Goal: Task Accomplishment & Management: Manage account settings

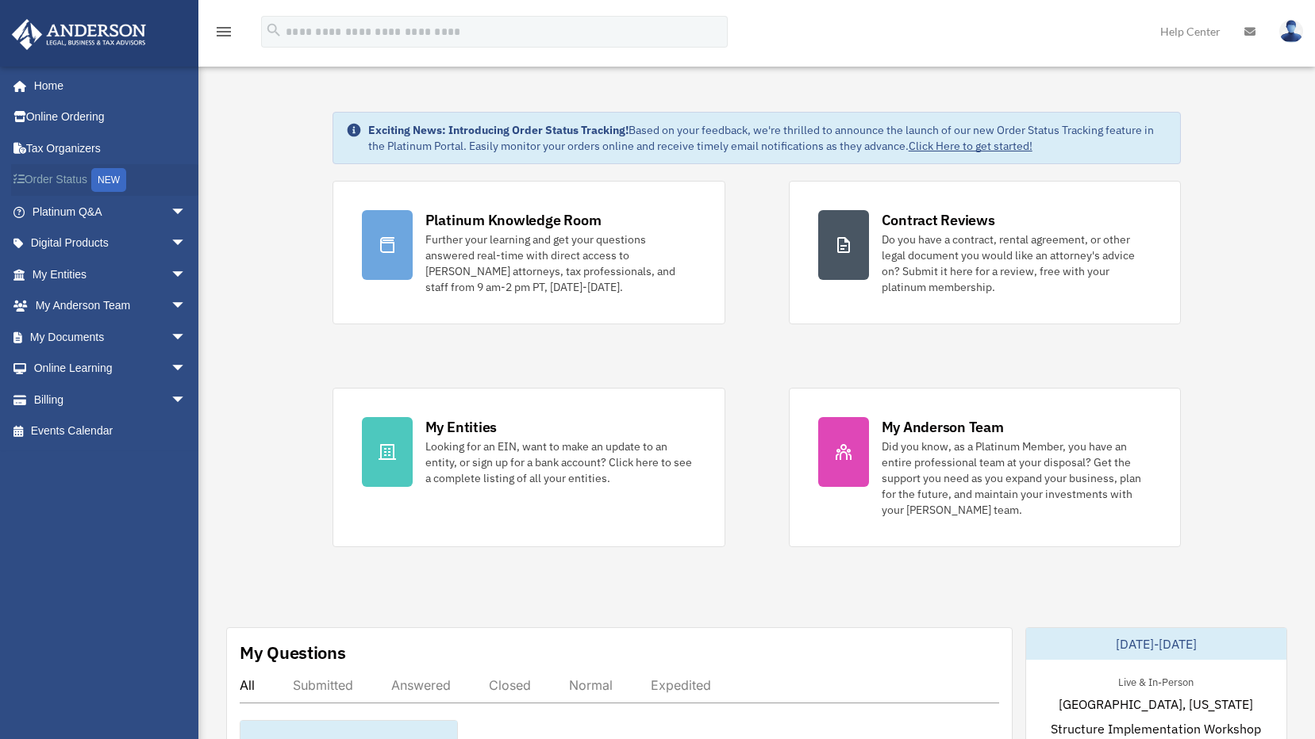
click at [56, 177] on link "Order Status NEW" at bounding box center [110, 180] width 199 height 33
click at [68, 276] on link "My Entities arrow_drop_down" at bounding box center [110, 275] width 199 height 32
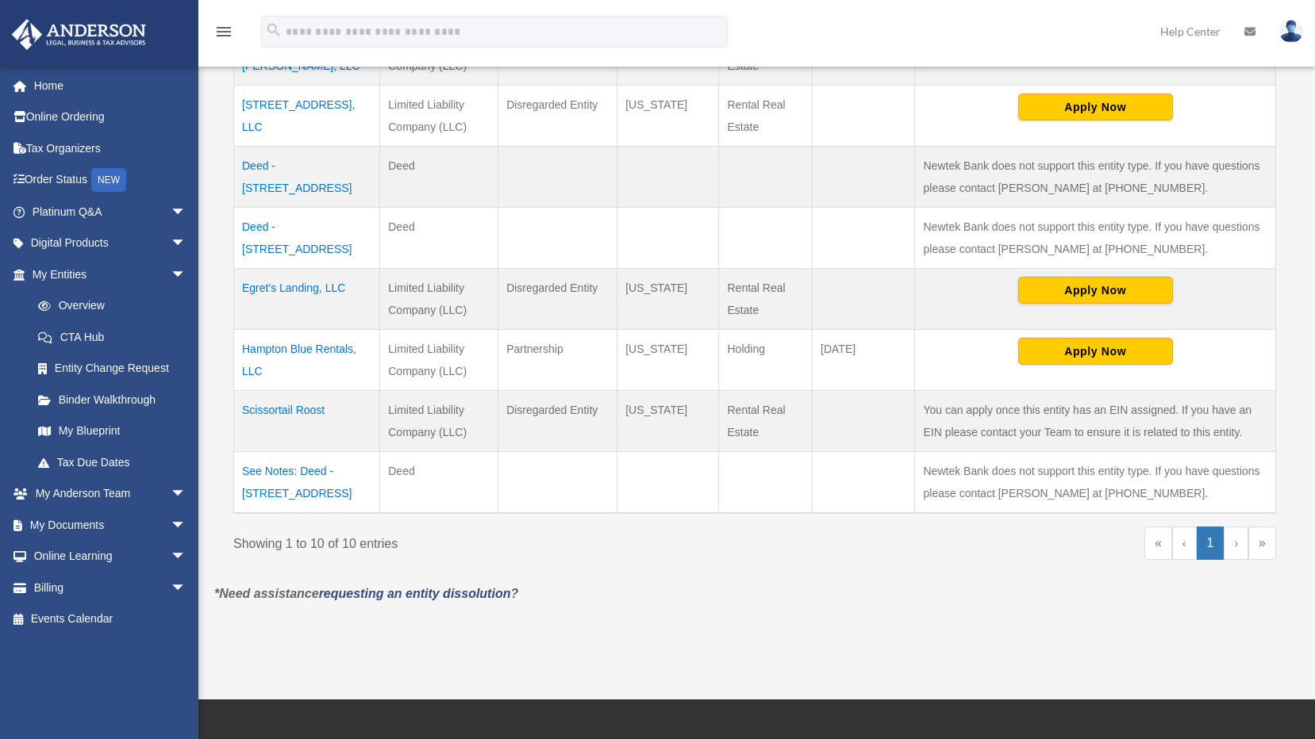
scroll to position [555, 0]
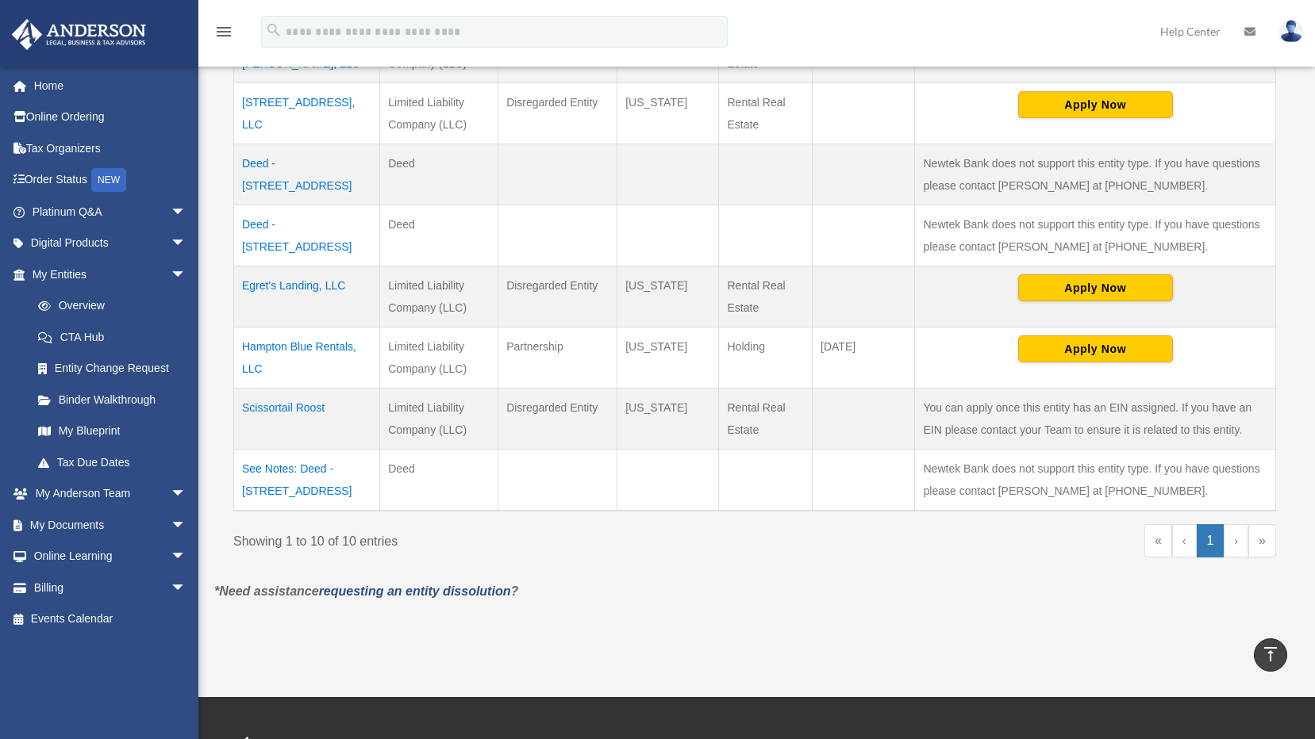
click at [282, 411] on td "Scissortail Roost" at bounding box center [307, 419] width 146 height 61
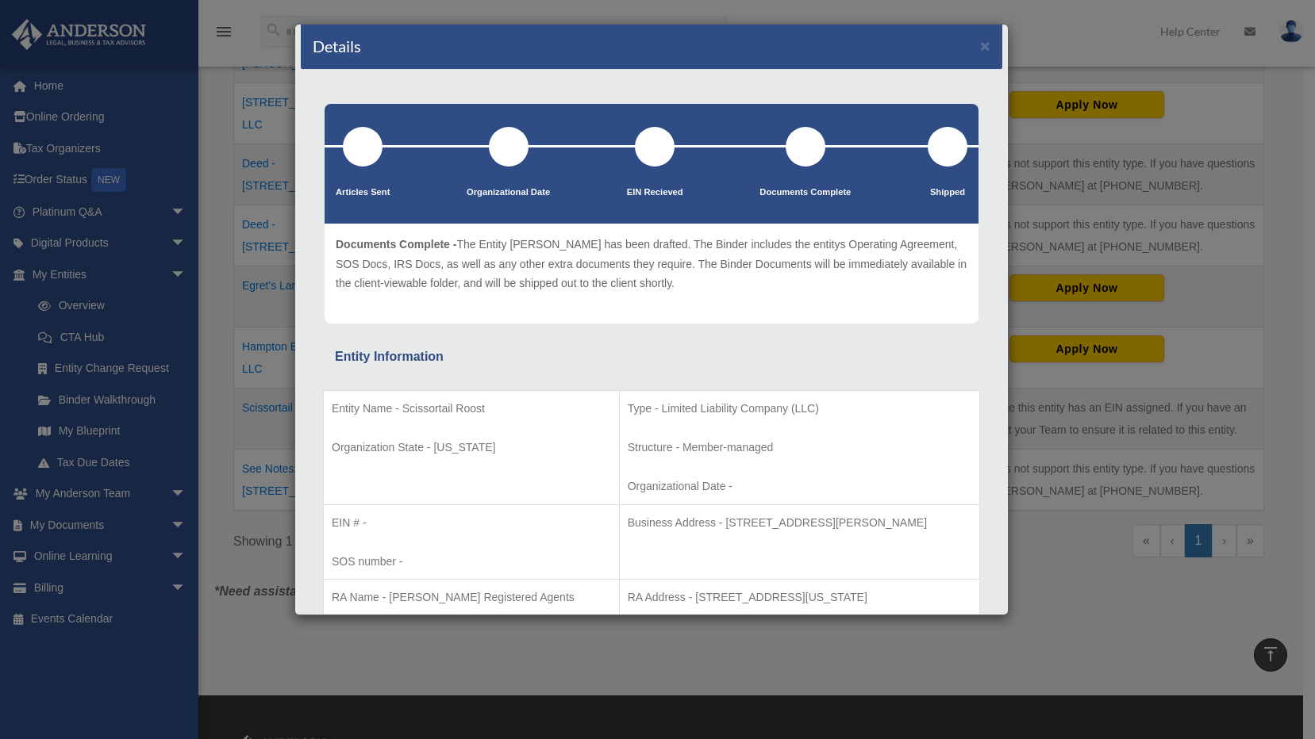
scroll to position [0, 0]
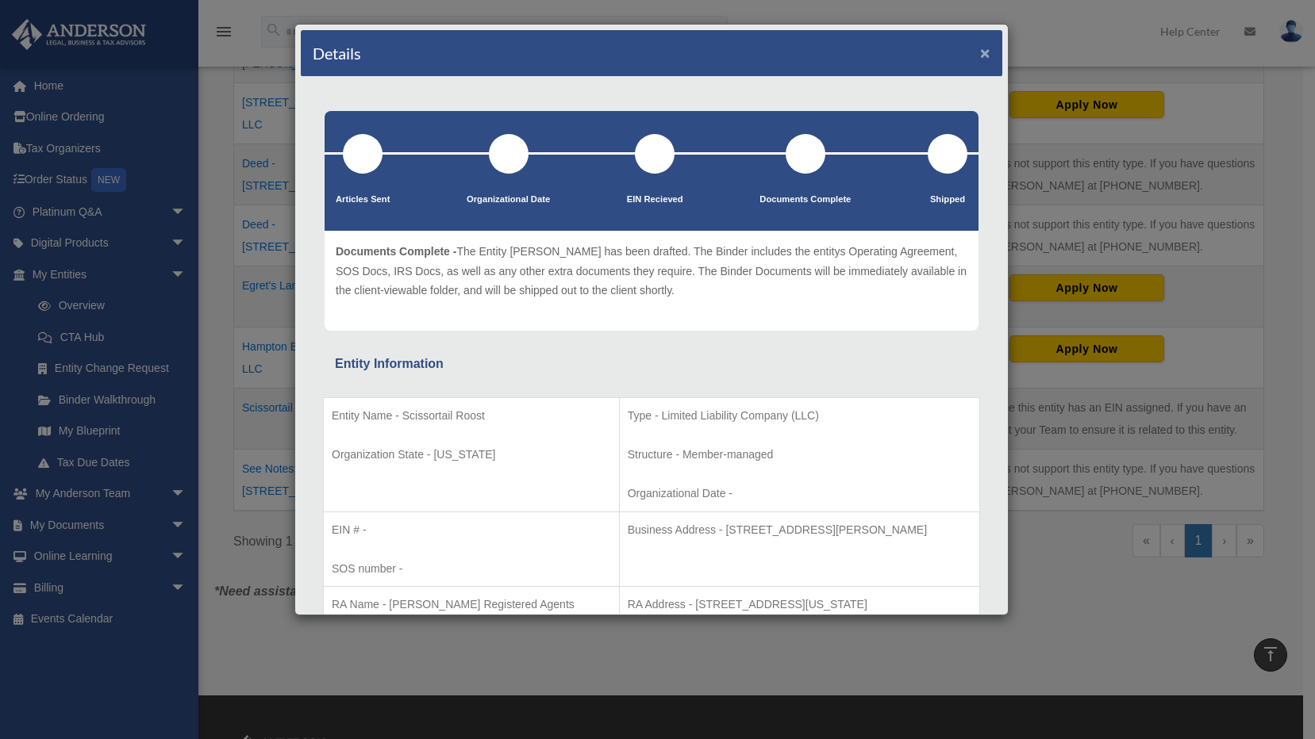
click at [980, 52] on button "×" at bounding box center [985, 52] width 10 height 17
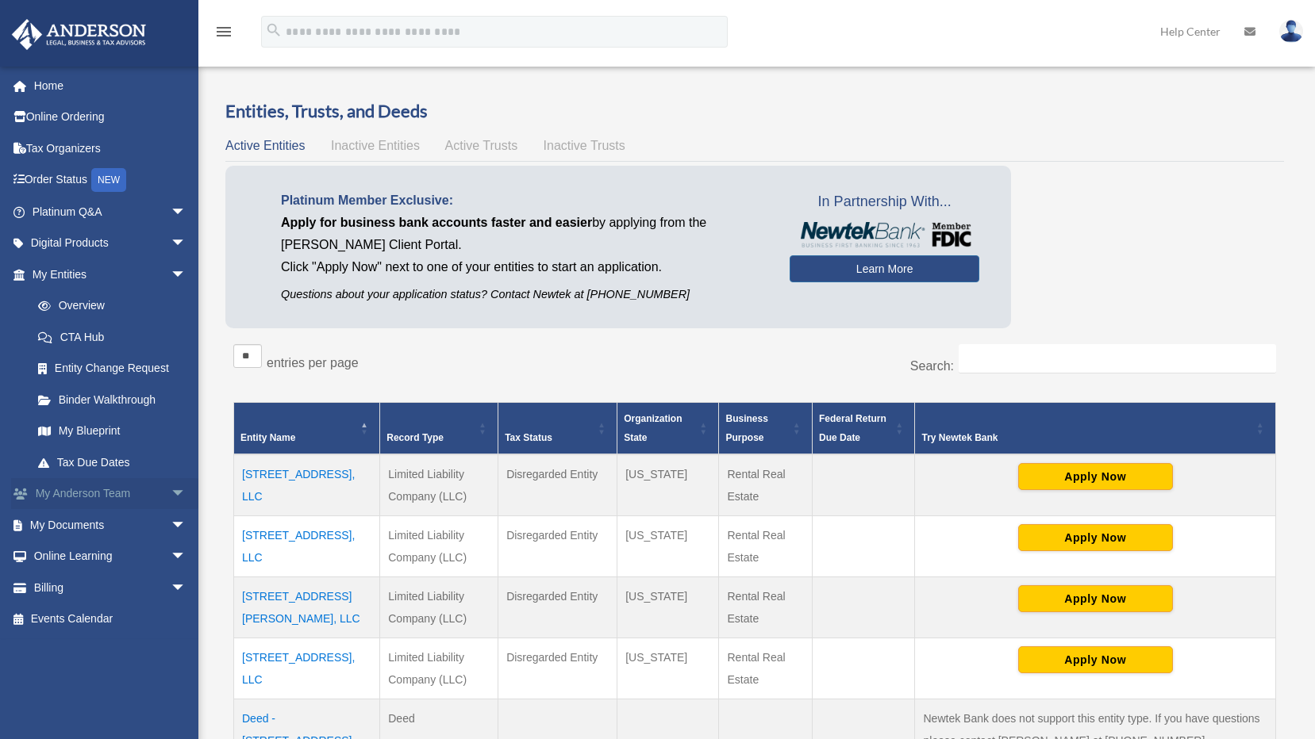
click at [171, 489] on span "arrow_drop_down" at bounding box center [187, 494] width 32 height 33
click at [107, 526] on link "My Anderson Team" at bounding box center [116, 525] width 188 height 32
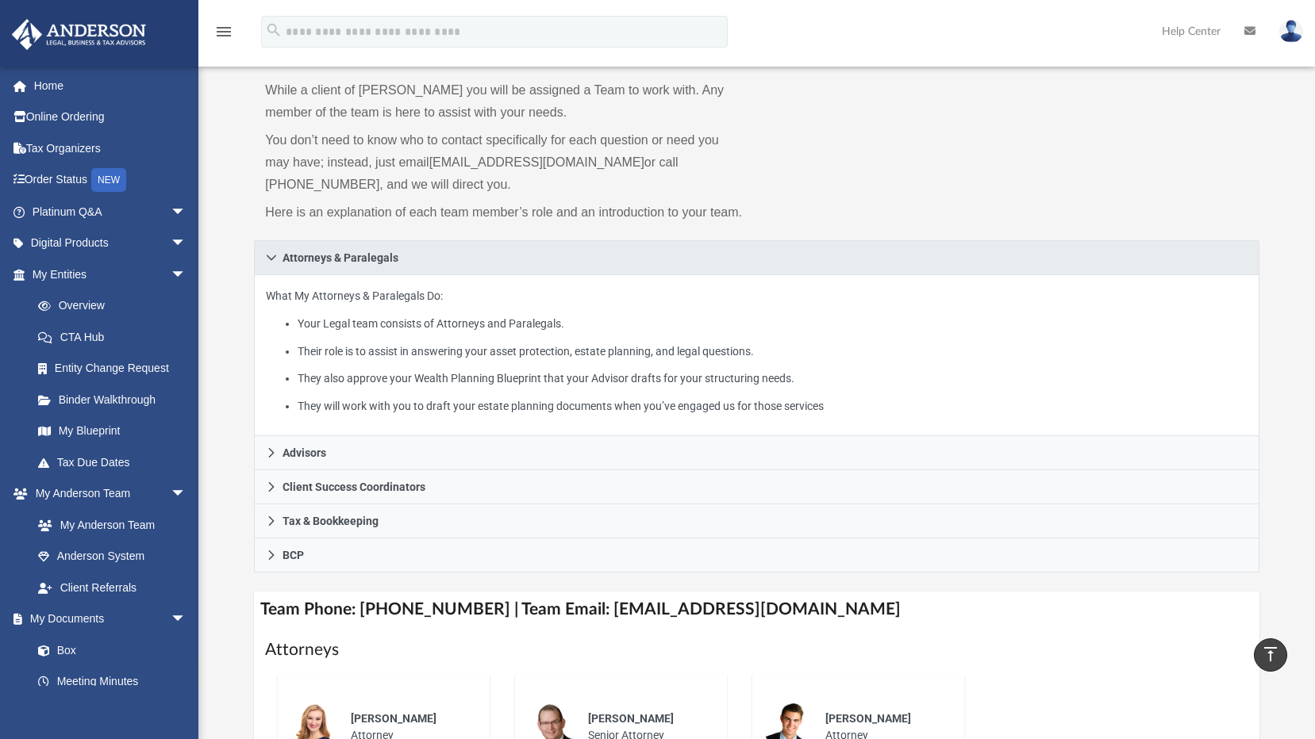
scroll to position [79, 0]
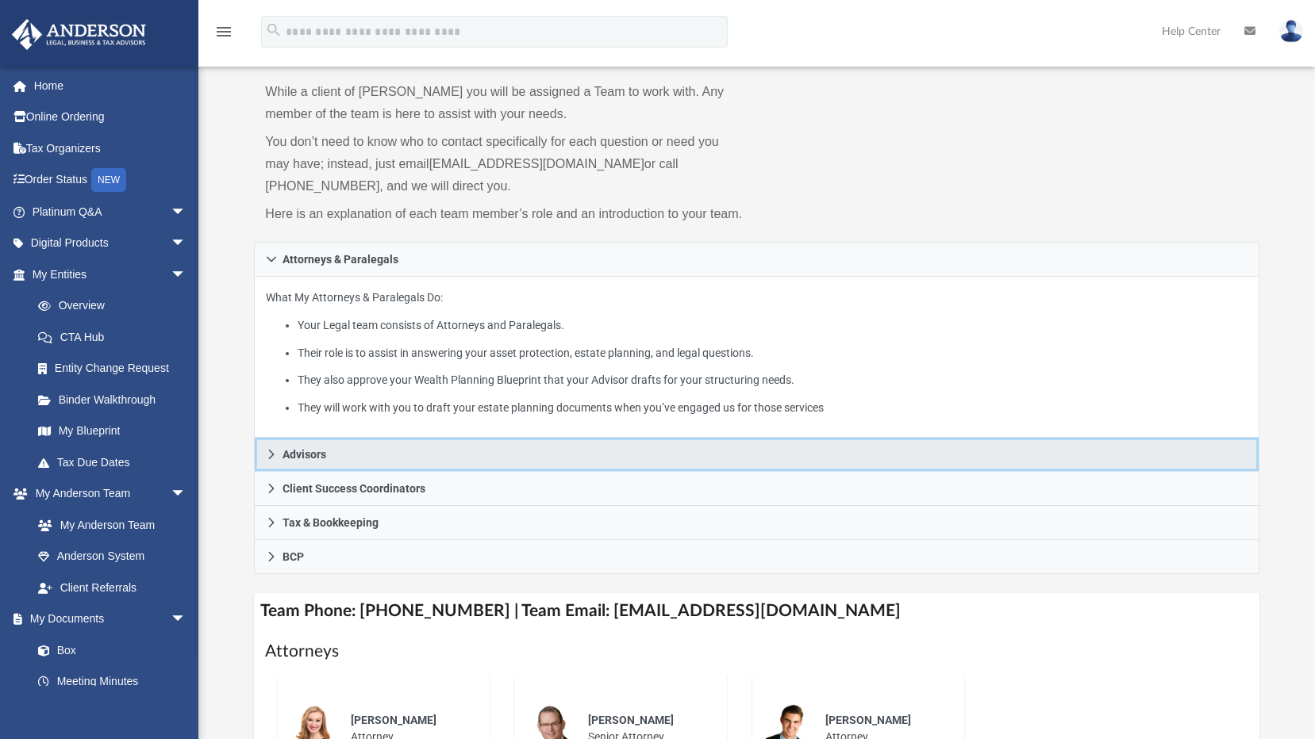
click at [271, 455] on icon at bounding box center [271, 454] width 11 height 11
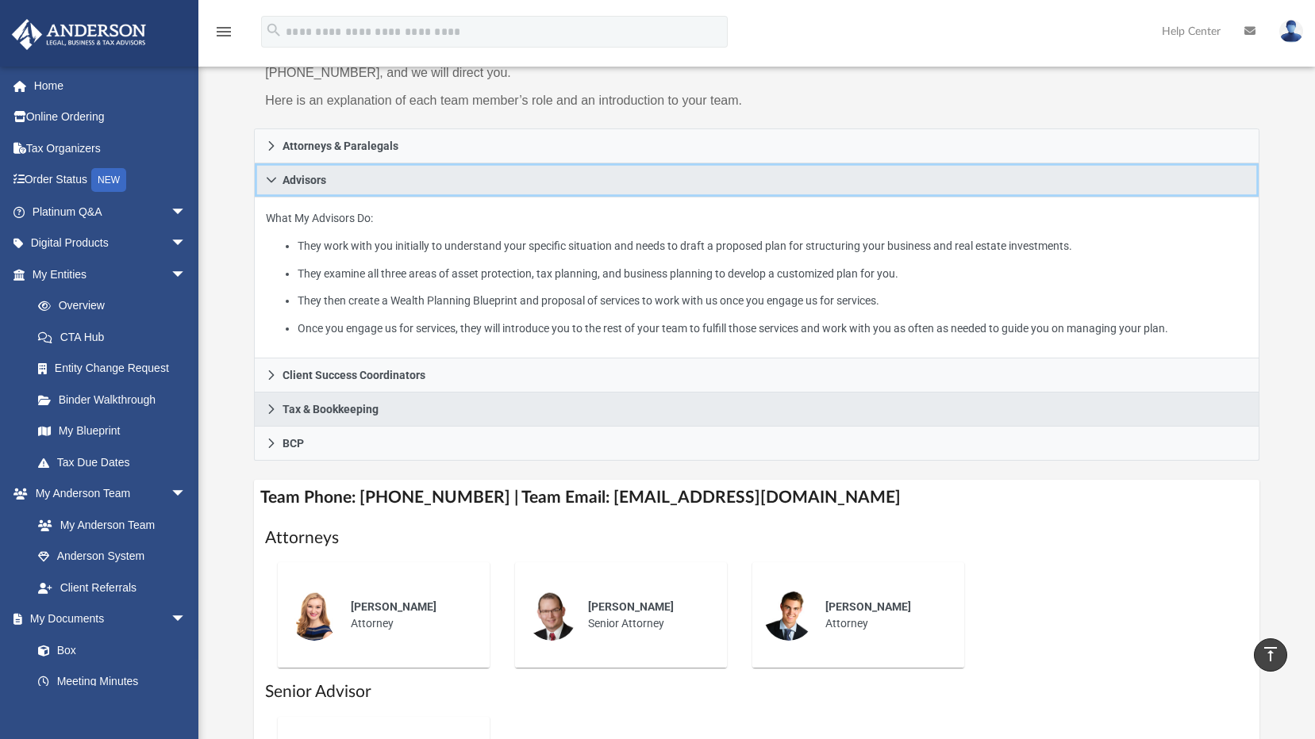
scroll to position [159, 0]
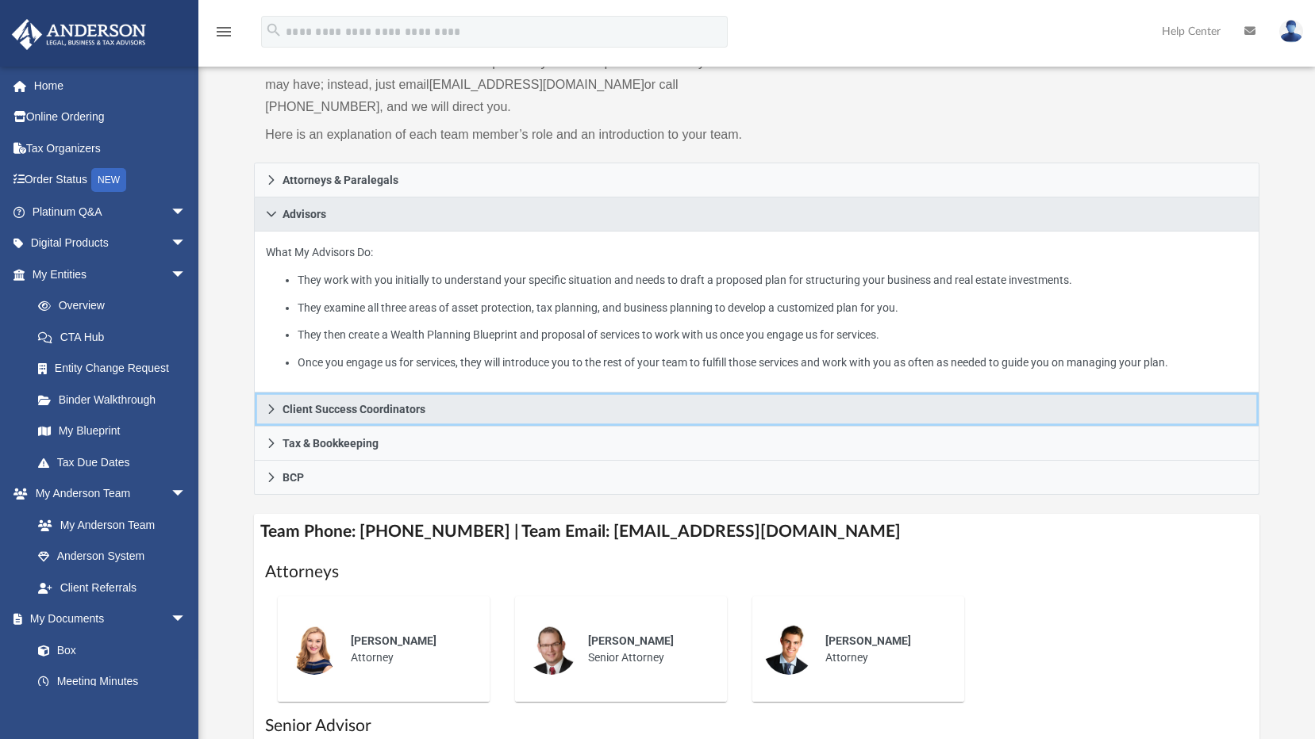
click at [267, 408] on icon at bounding box center [271, 409] width 11 height 11
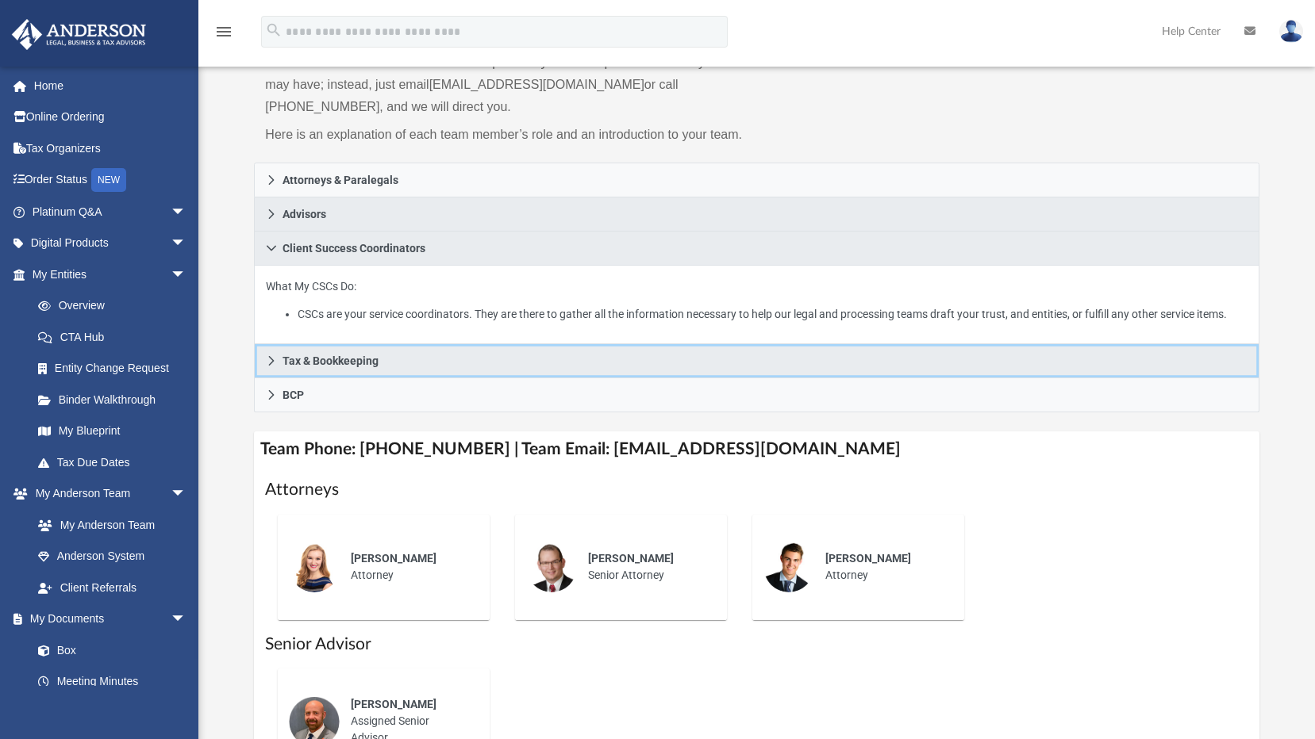
click at [267, 365] on icon at bounding box center [271, 360] width 11 height 11
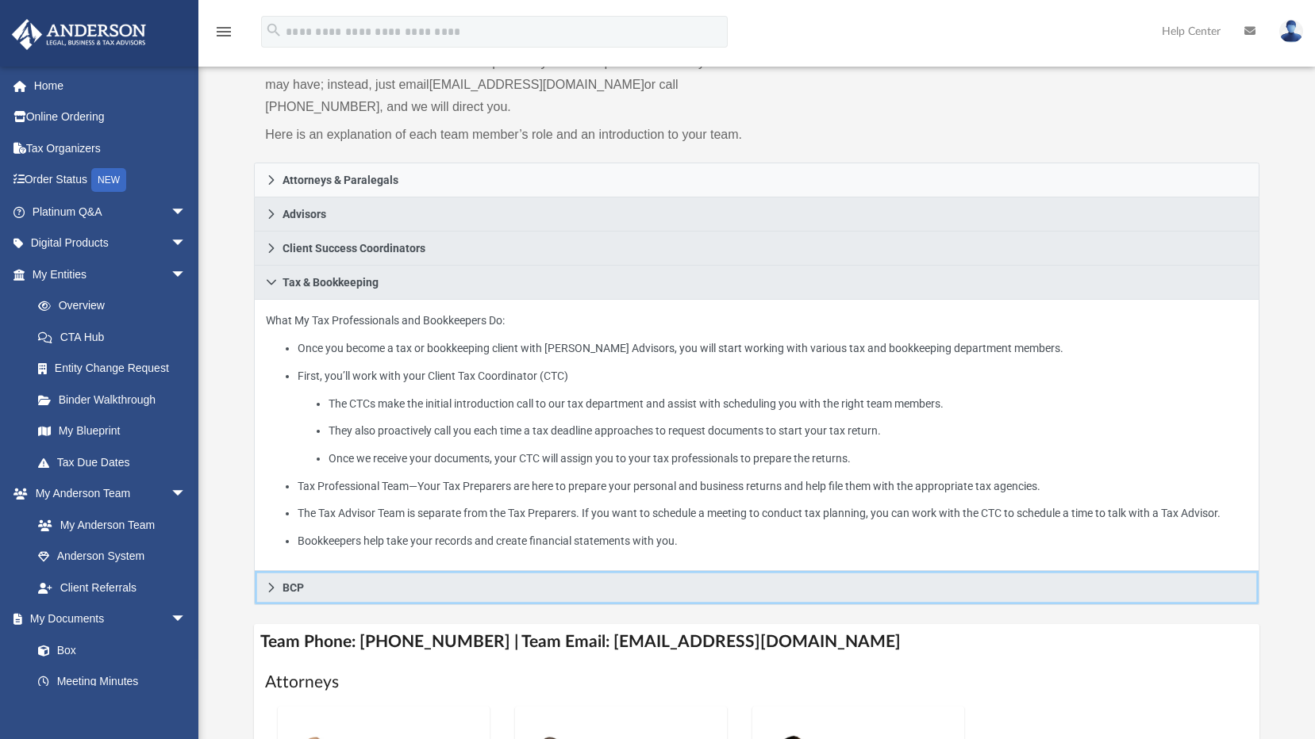
click at [270, 585] on icon at bounding box center [271, 587] width 11 height 11
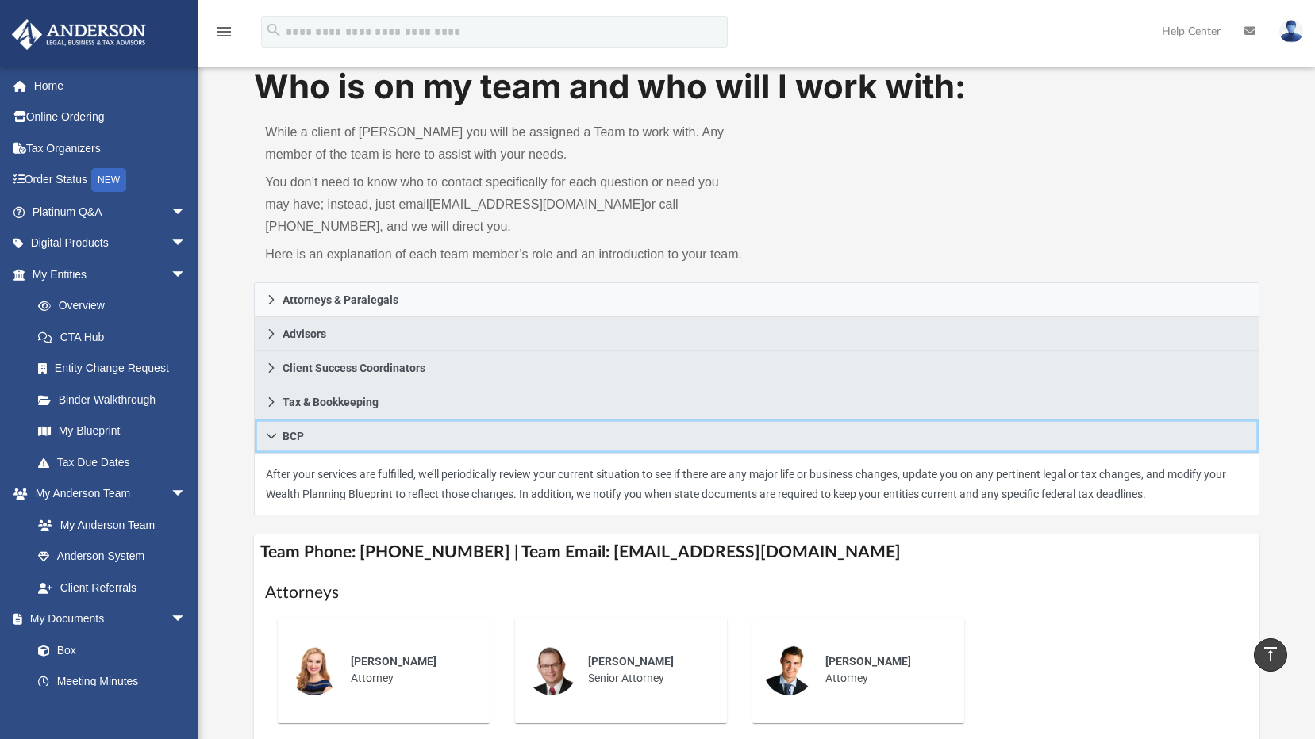
scroll to position [0, 0]
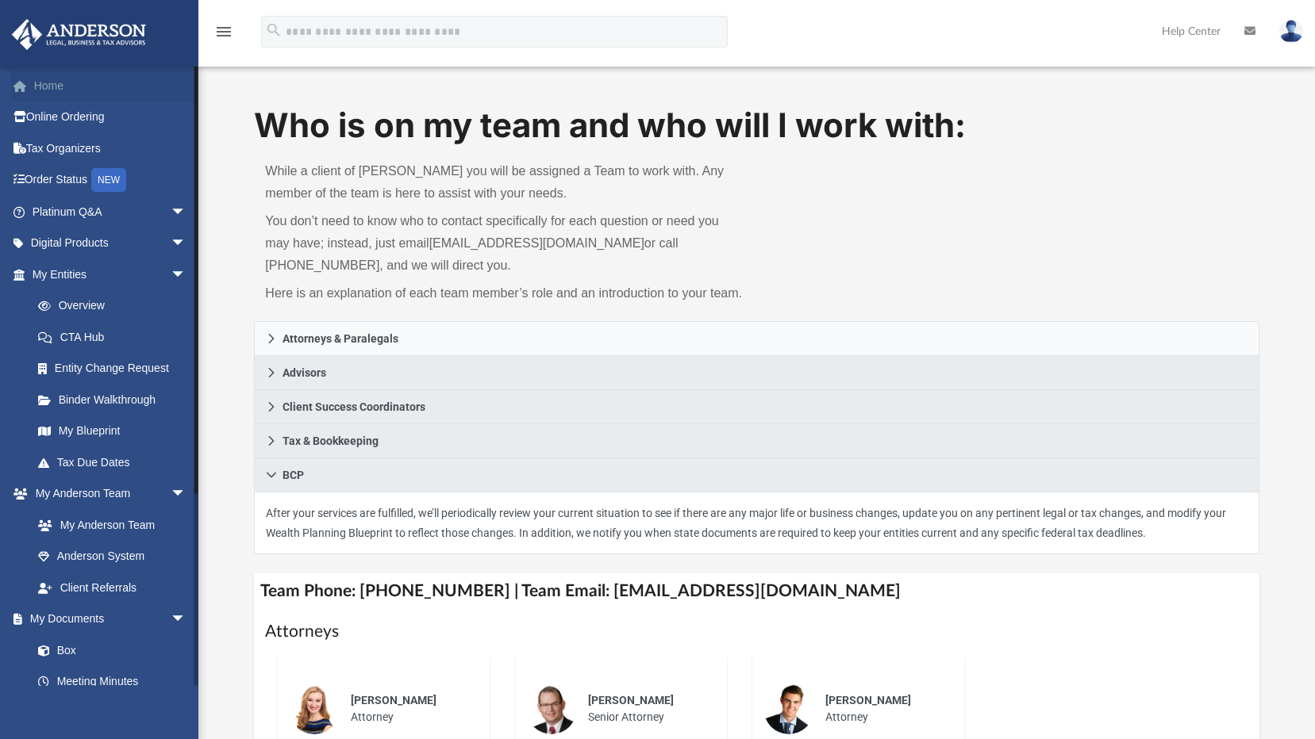
click at [44, 88] on link "Home" at bounding box center [110, 86] width 199 height 32
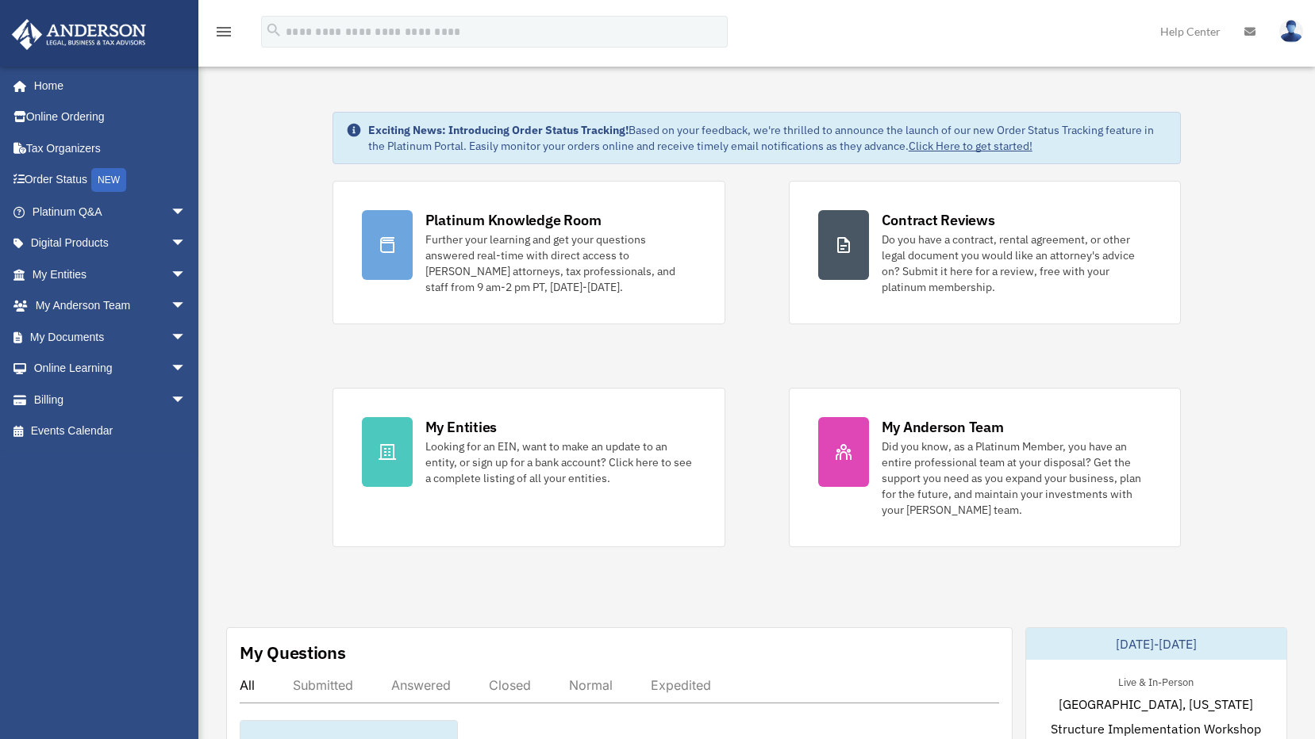
click at [1292, 36] on img at bounding box center [1291, 31] width 24 height 23
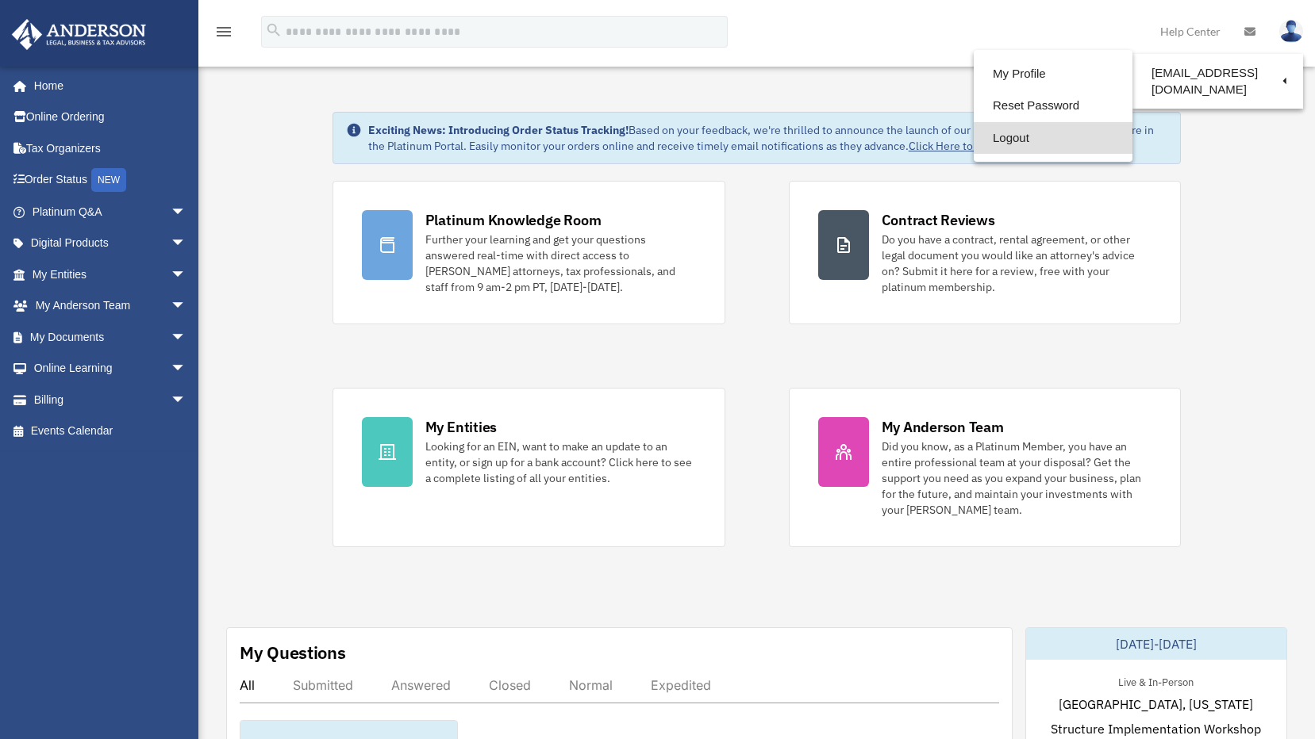
click at [998, 141] on link "Logout" at bounding box center [1052, 138] width 159 height 33
